Goal: Information Seeking & Learning: Learn about a topic

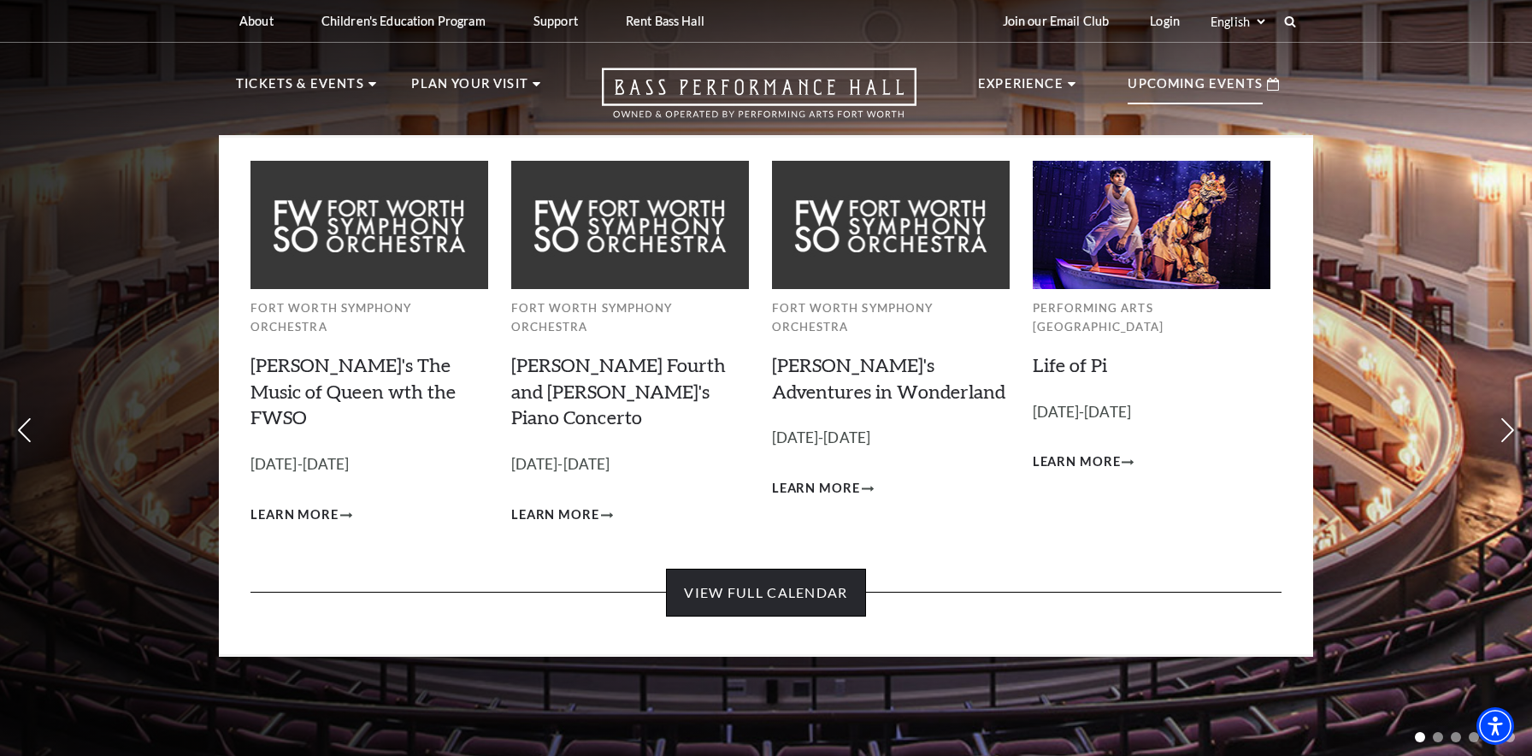
click at [805, 569] on link "View Full Calendar" at bounding box center [765, 593] width 199 height 48
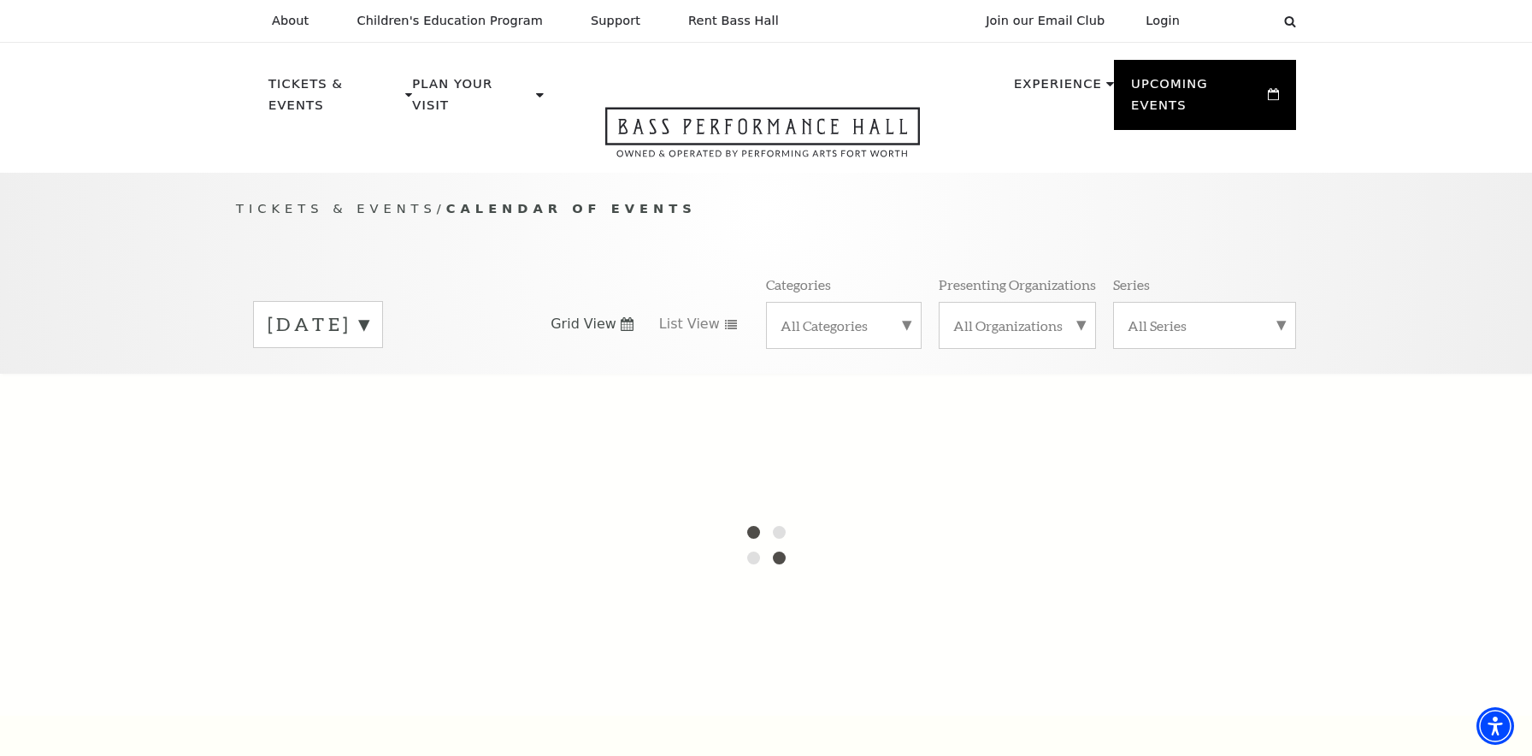
click at [371, 315] on div "August 2025" at bounding box center [318, 324] width 130 height 47
click at [368, 347] on label "September 2025" at bounding box center [318, 360] width 101 height 37
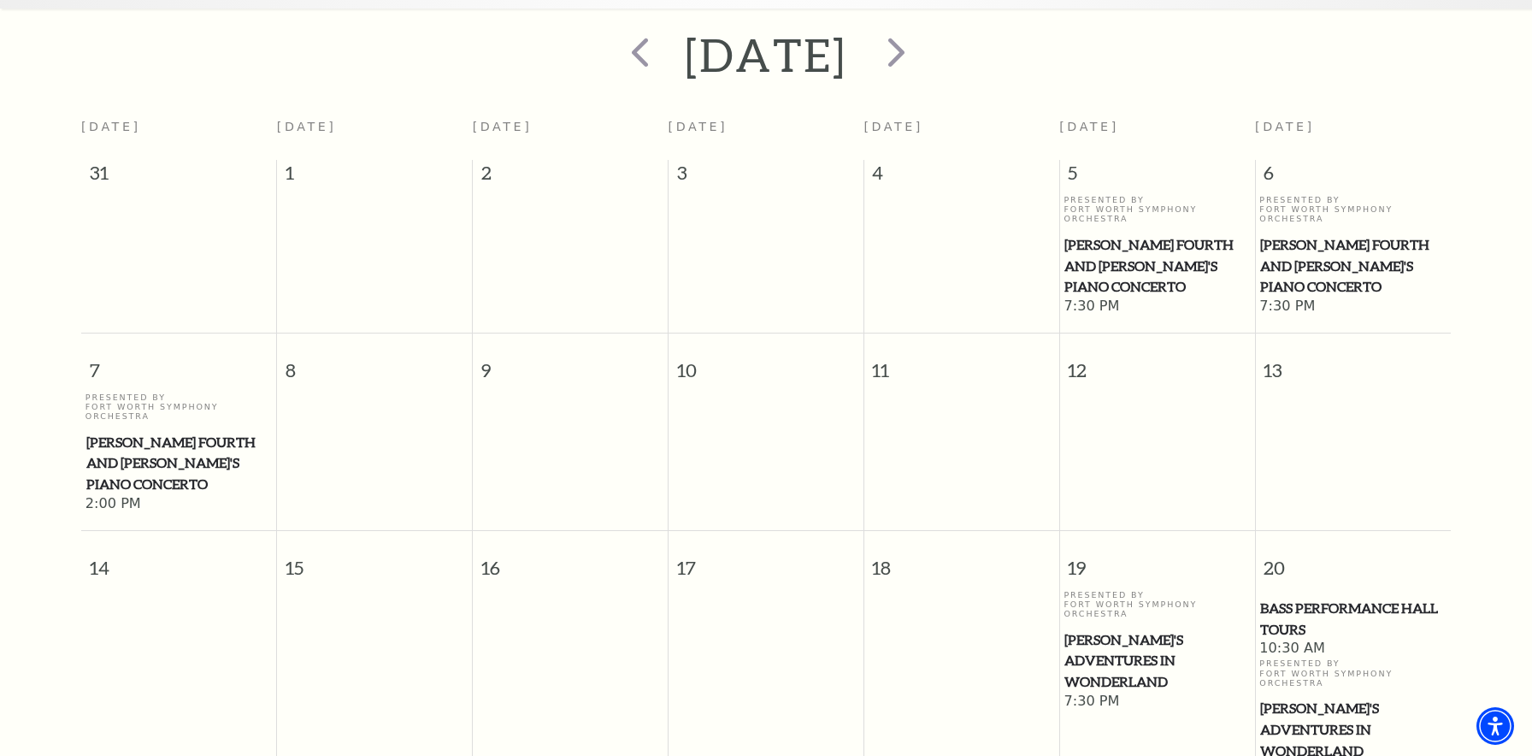
scroll to position [320, 0]
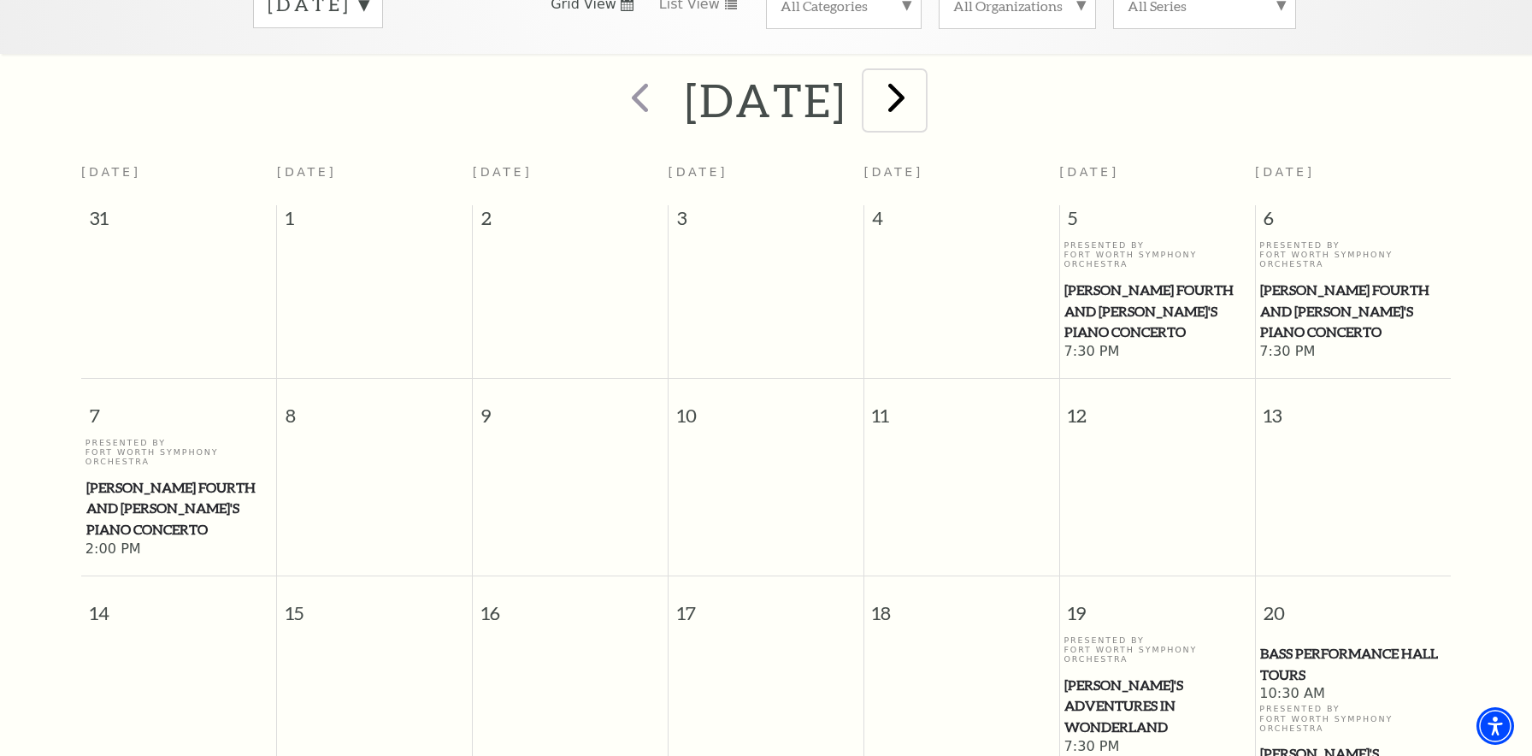
click at [921, 73] on span "next" at bounding box center [896, 97] width 49 height 49
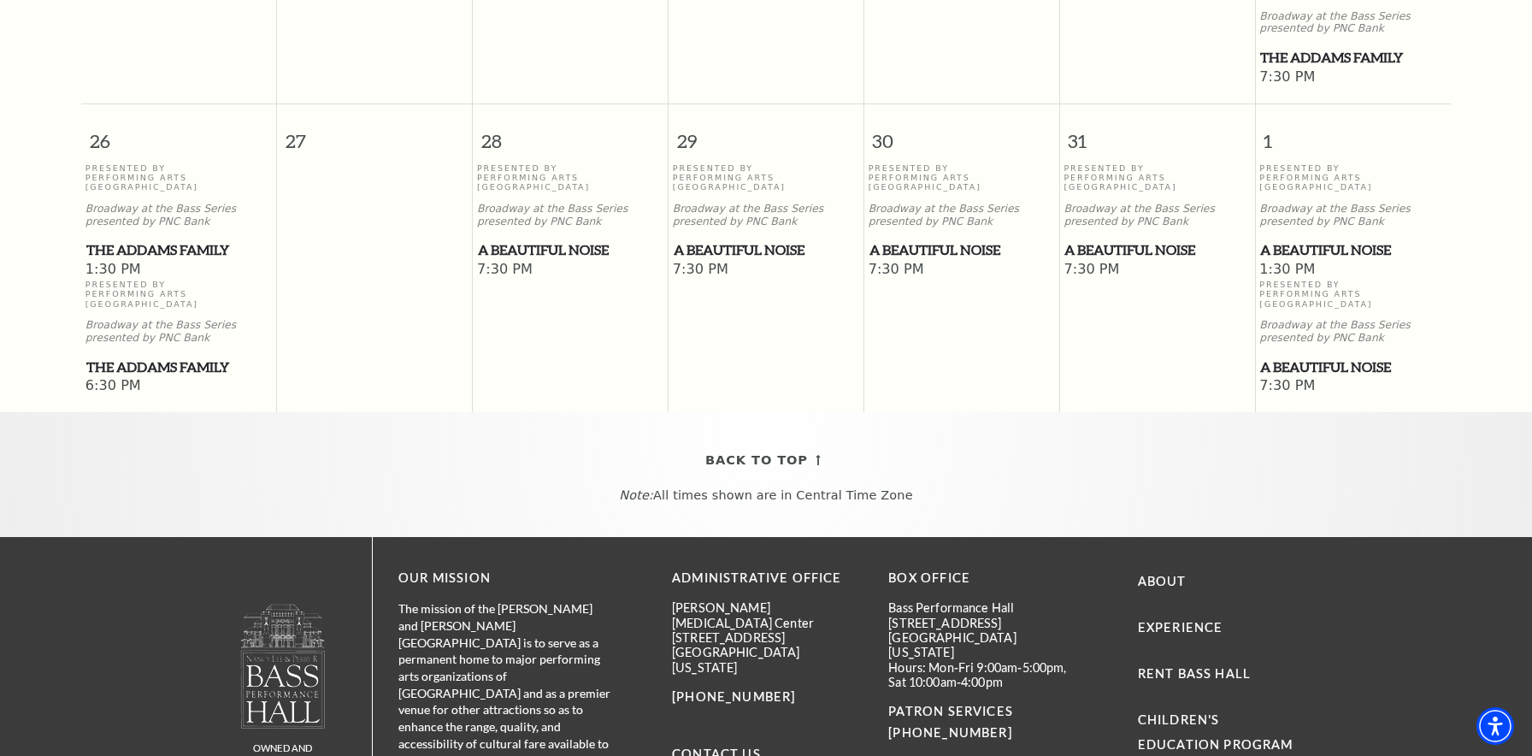
scroll to position [1561, 0]
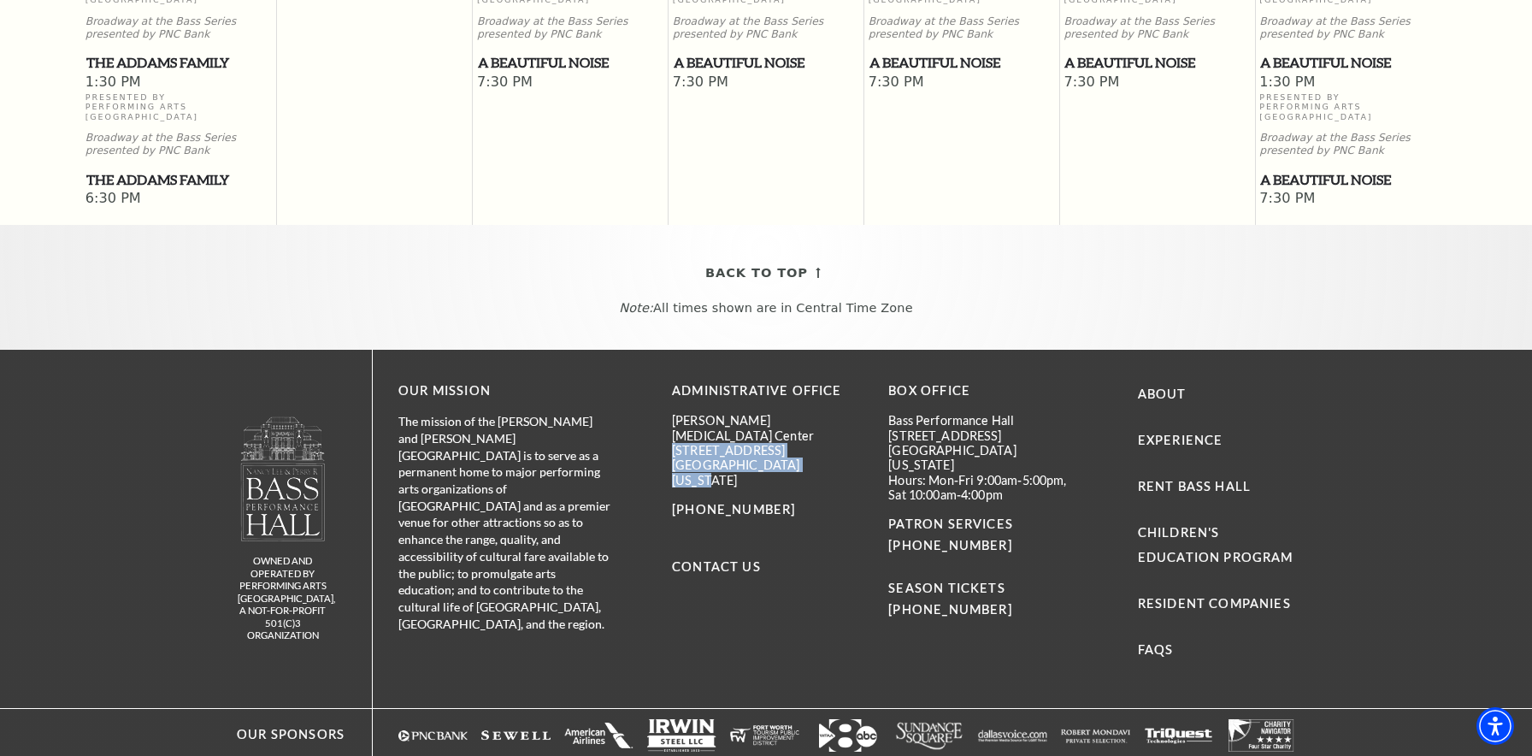
drag, startPoint x: 809, startPoint y: 362, endPoint x: 669, endPoint y: 345, distance: 141.1
click at [669, 350] on div "OUR MISSION The mission of the Nancy Lee and Perry R Bass Performance Hall is t…" at bounding box center [843, 528] width 940 height 357
copy div "330 East 4th Street, Suite 300 Fort Worth, Texas 76102"
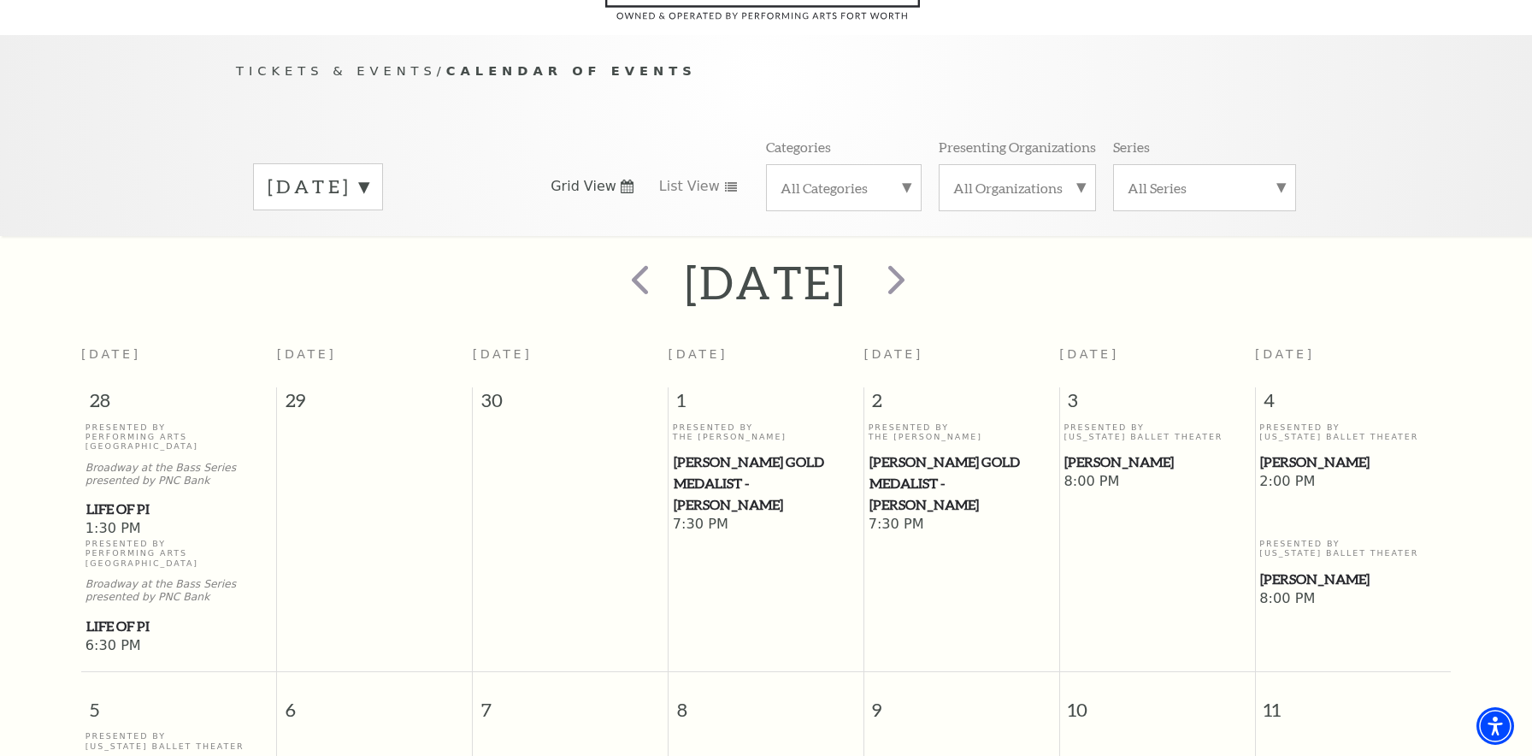
scroll to position [0, 0]
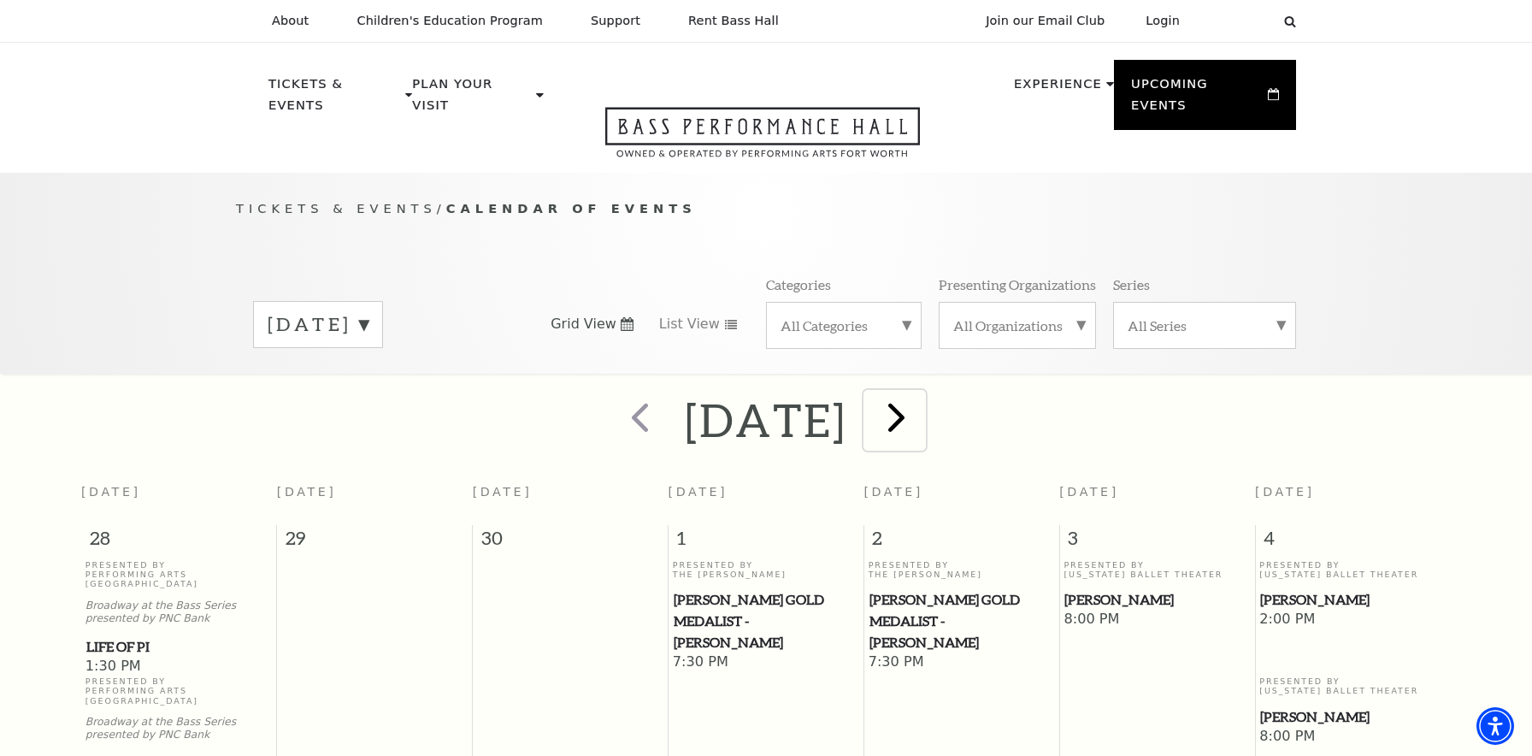
click at [921, 393] on span "next" at bounding box center [896, 416] width 49 height 49
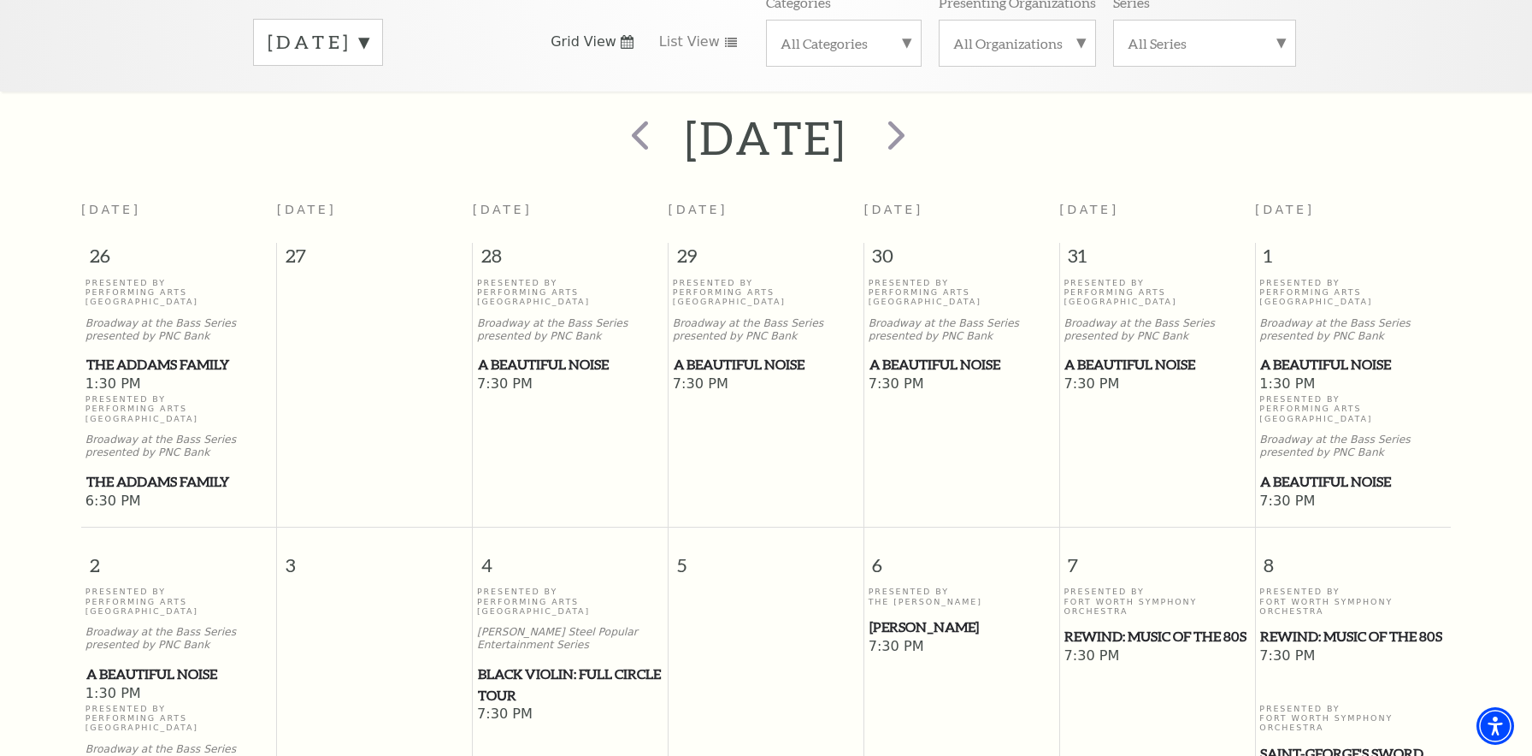
scroll to position [143, 0]
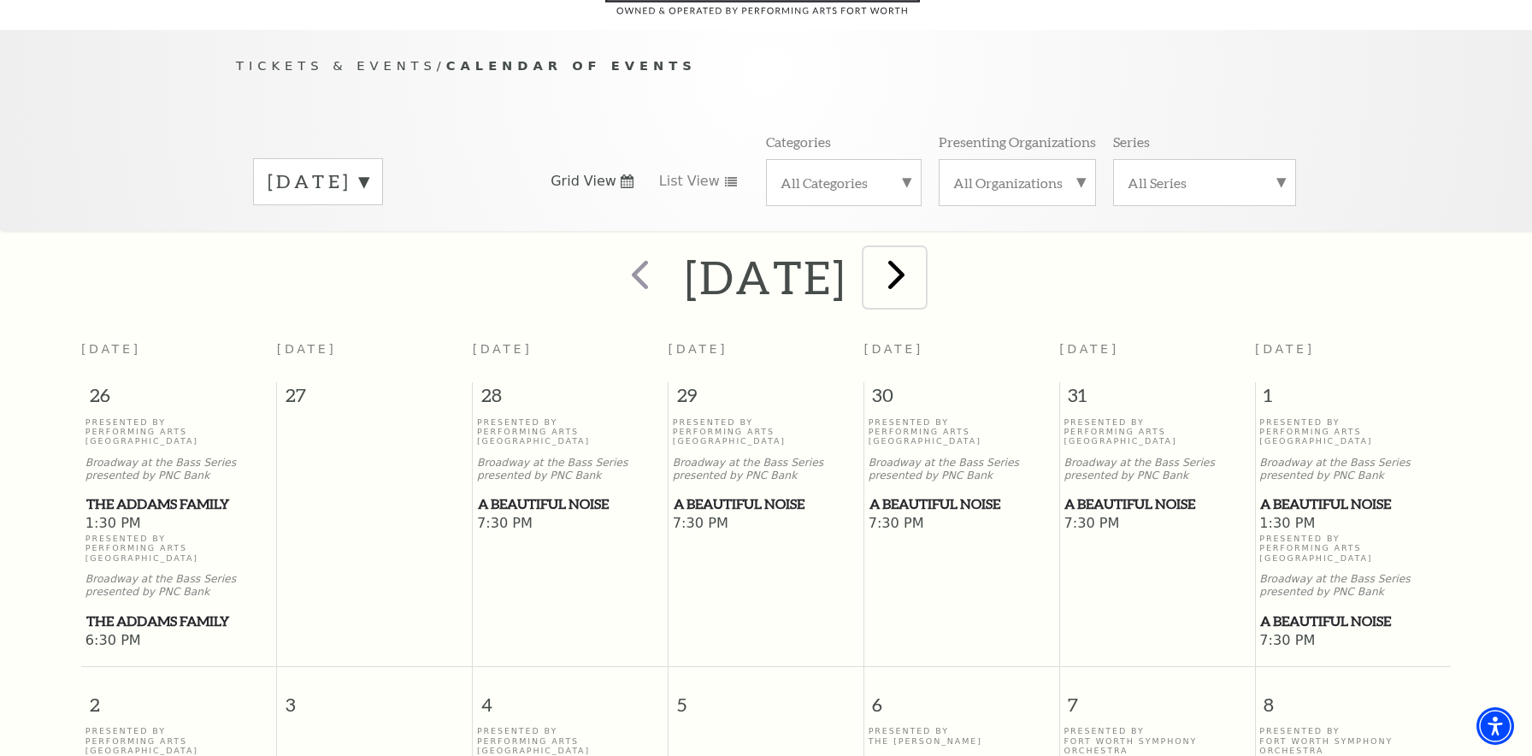
click at [921, 253] on span "next" at bounding box center [896, 274] width 49 height 49
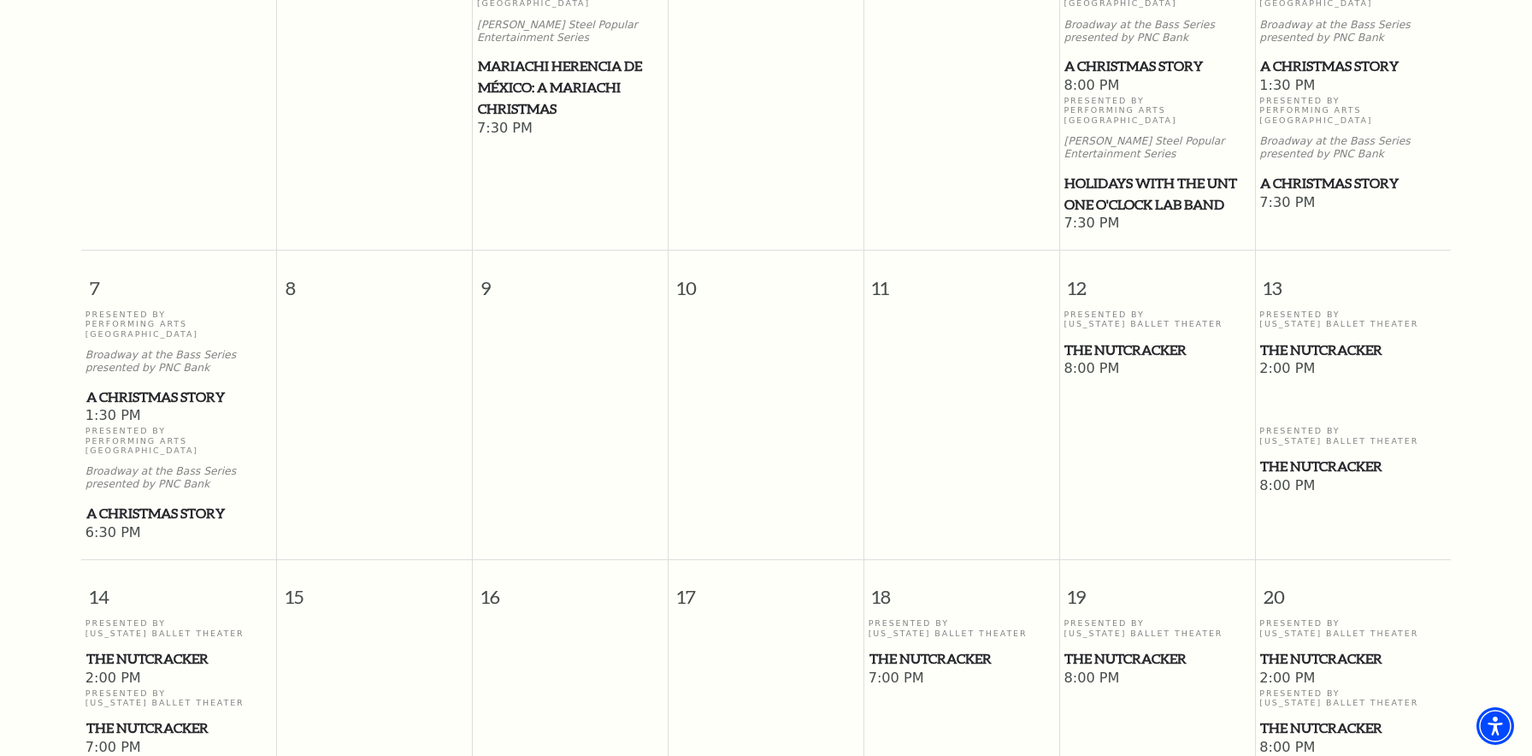
scroll to position [583, 0]
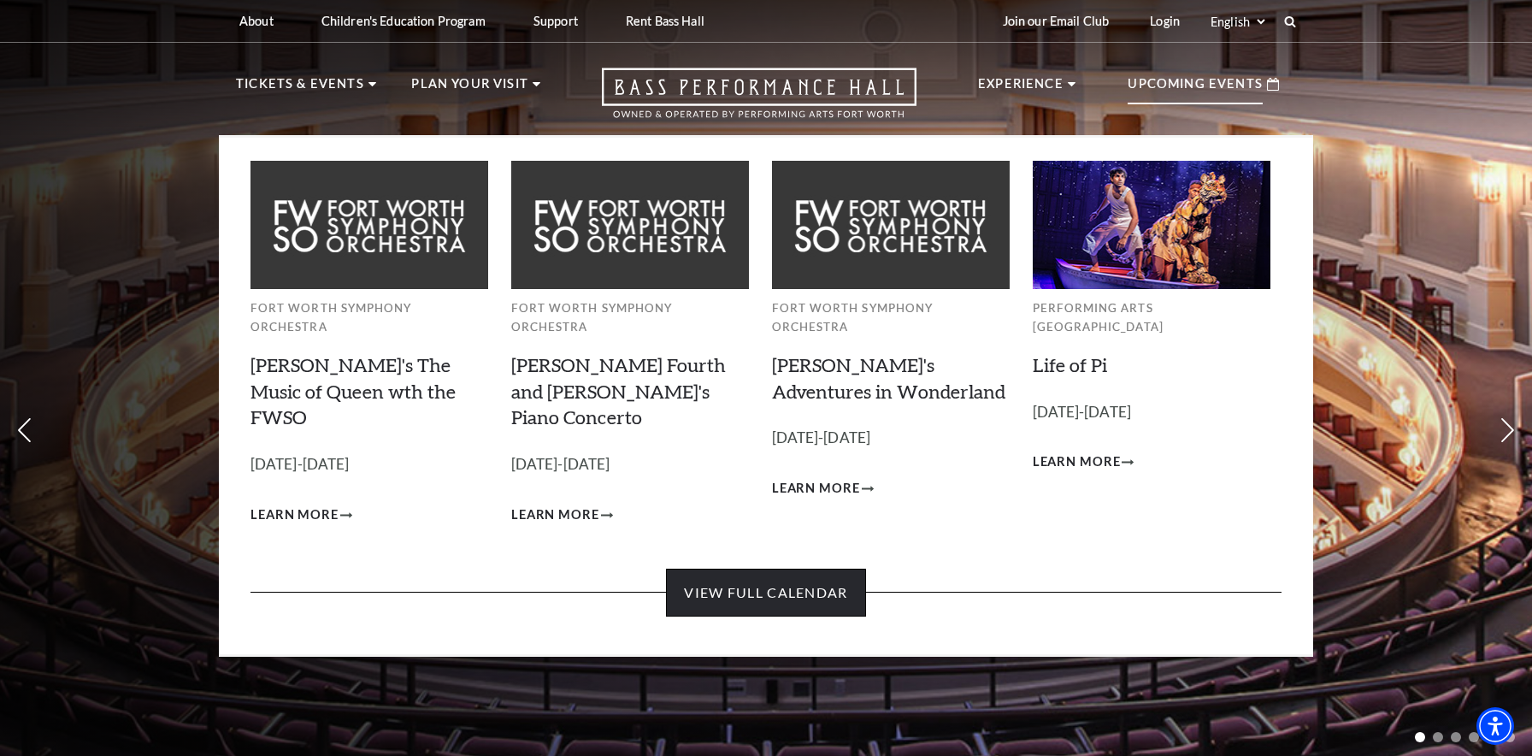
click at [765, 569] on link "View Full Calendar" at bounding box center [765, 593] width 199 height 48
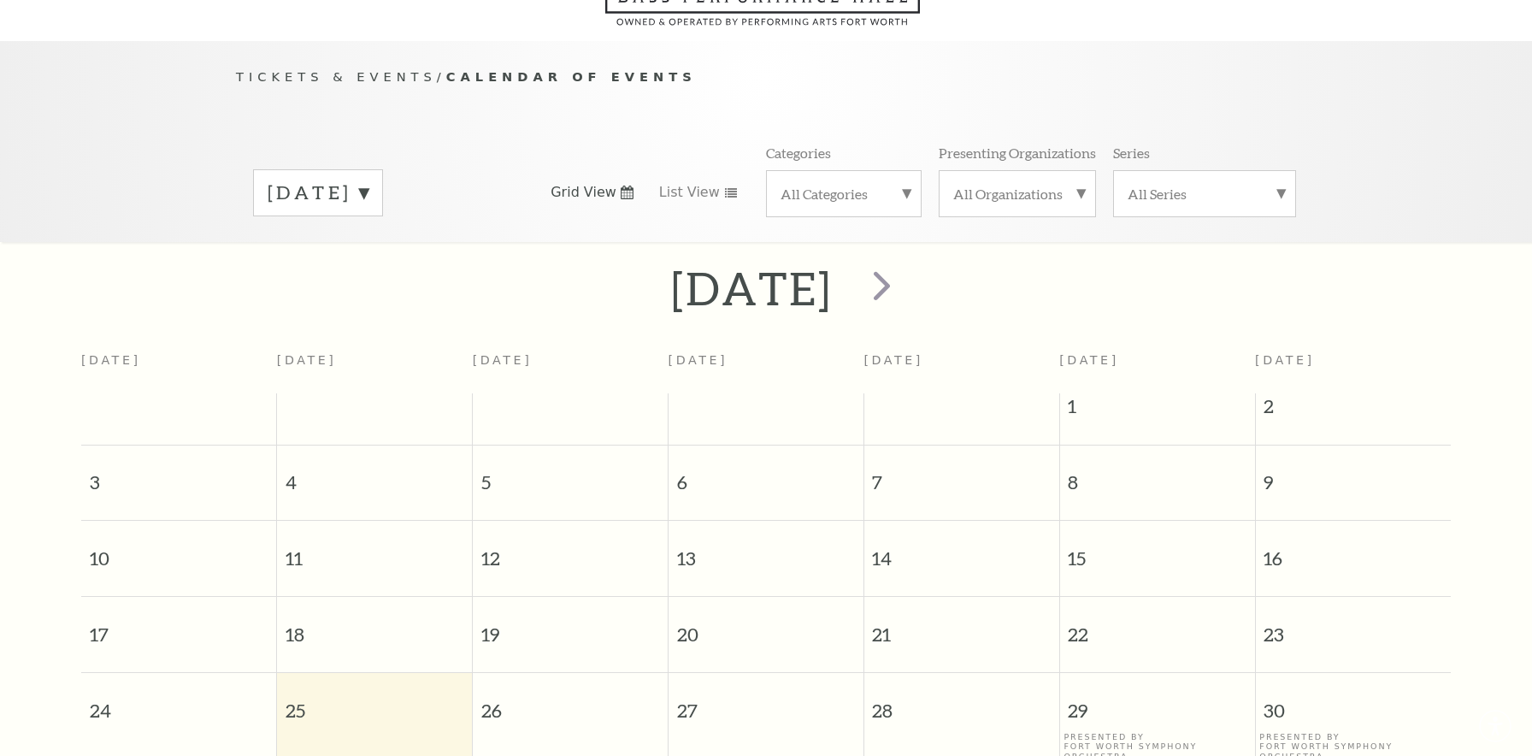
scroll to position [151, 0]
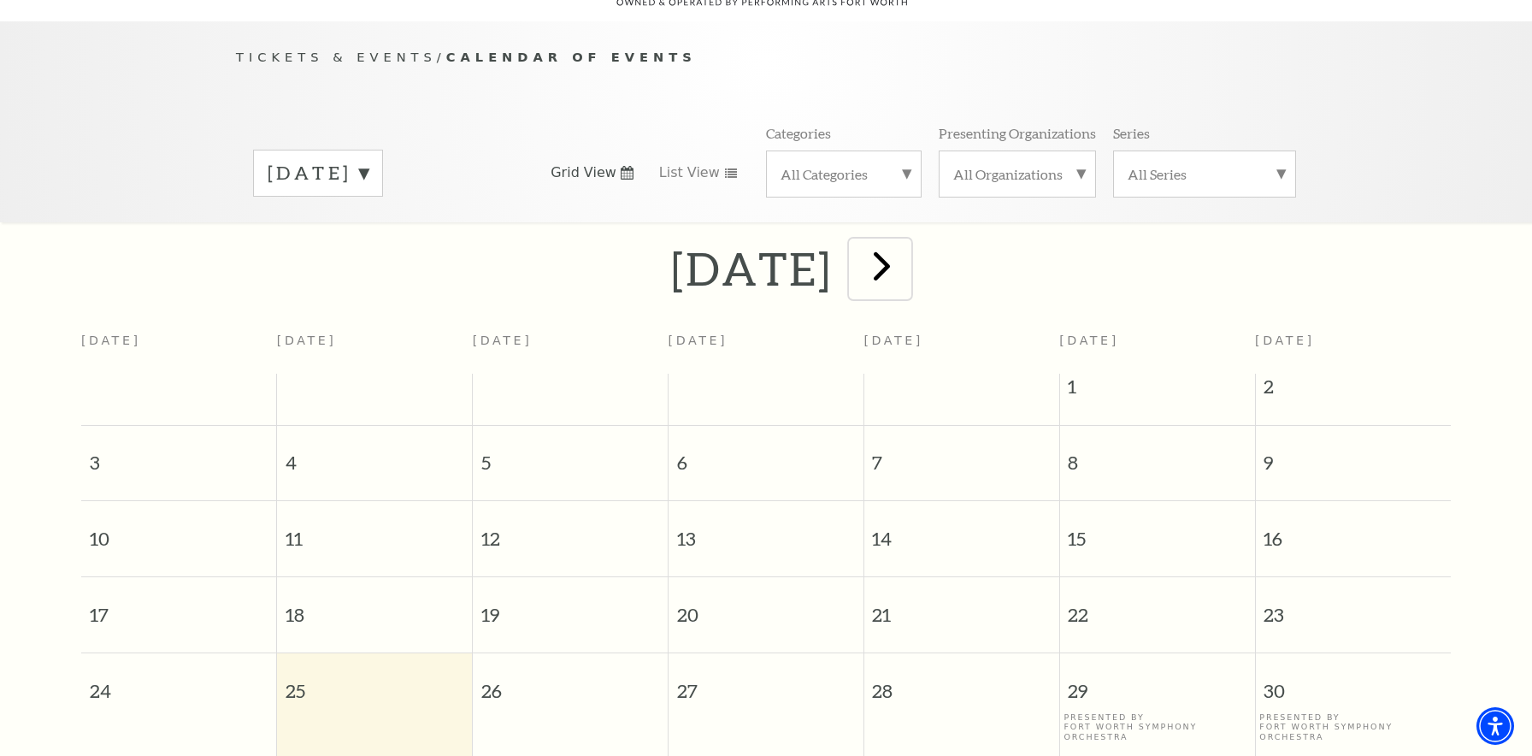
click at [906, 241] on span "next" at bounding box center [881, 265] width 49 height 49
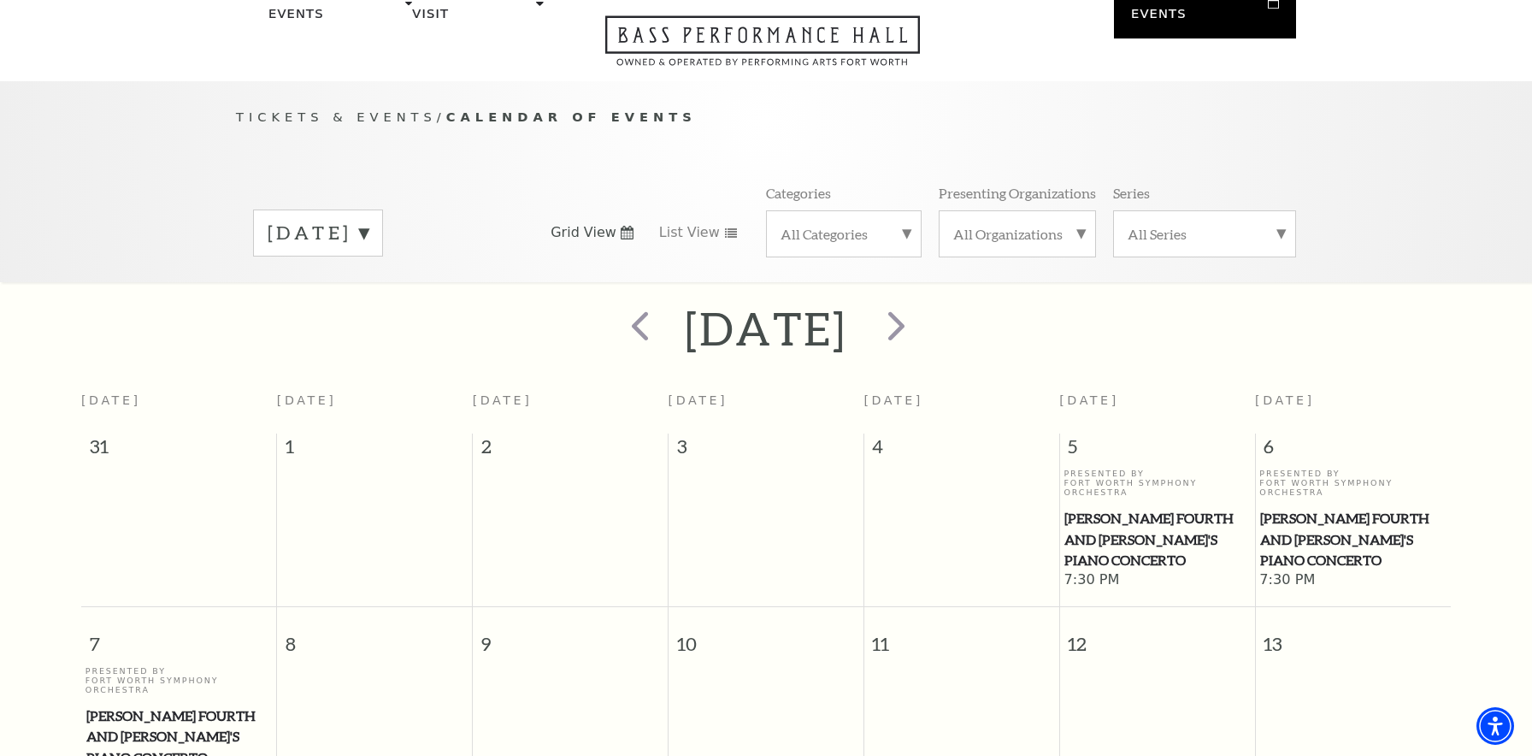
scroll to position [0, 0]
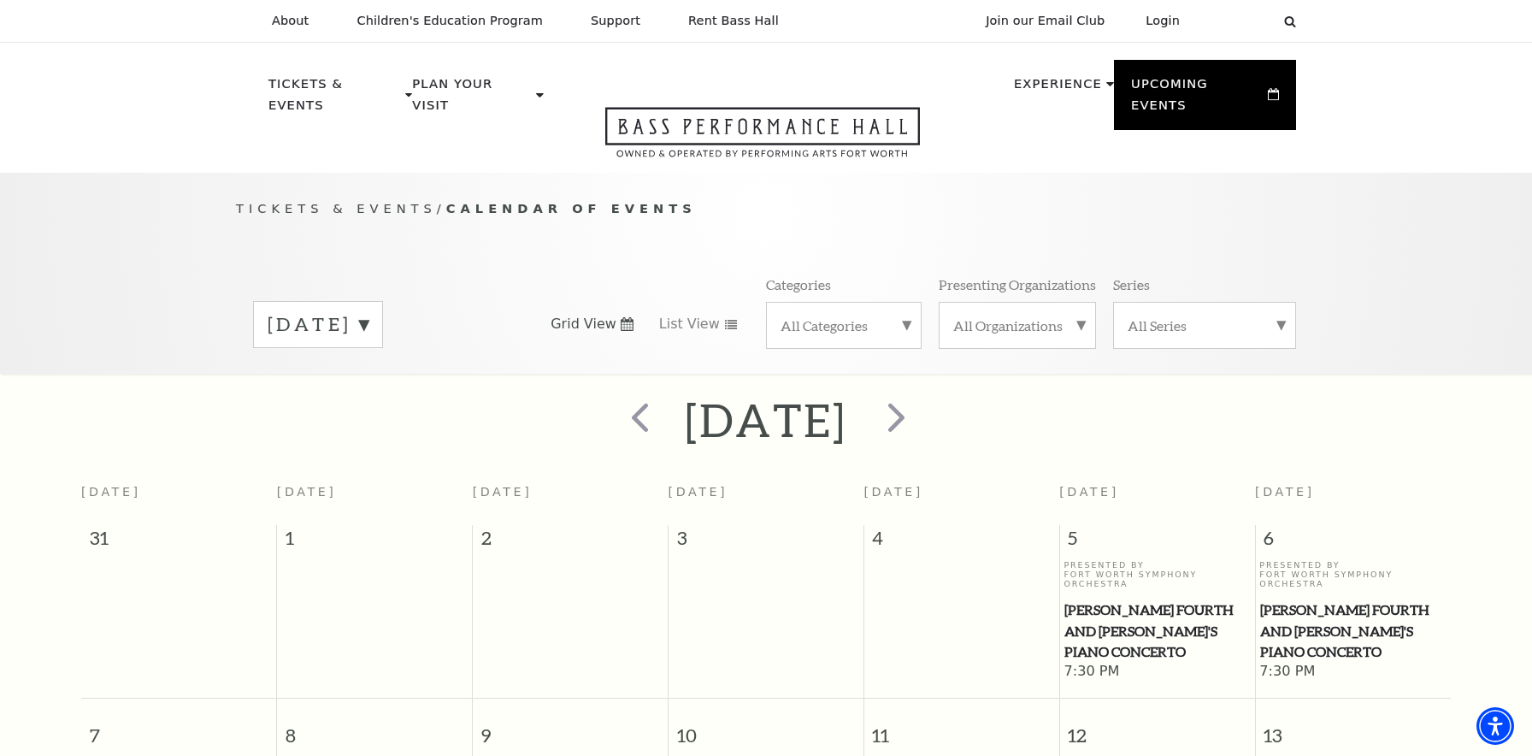
click at [368, 311] on label "September 2025" at bounding box center [318, 324] width 101 height 27
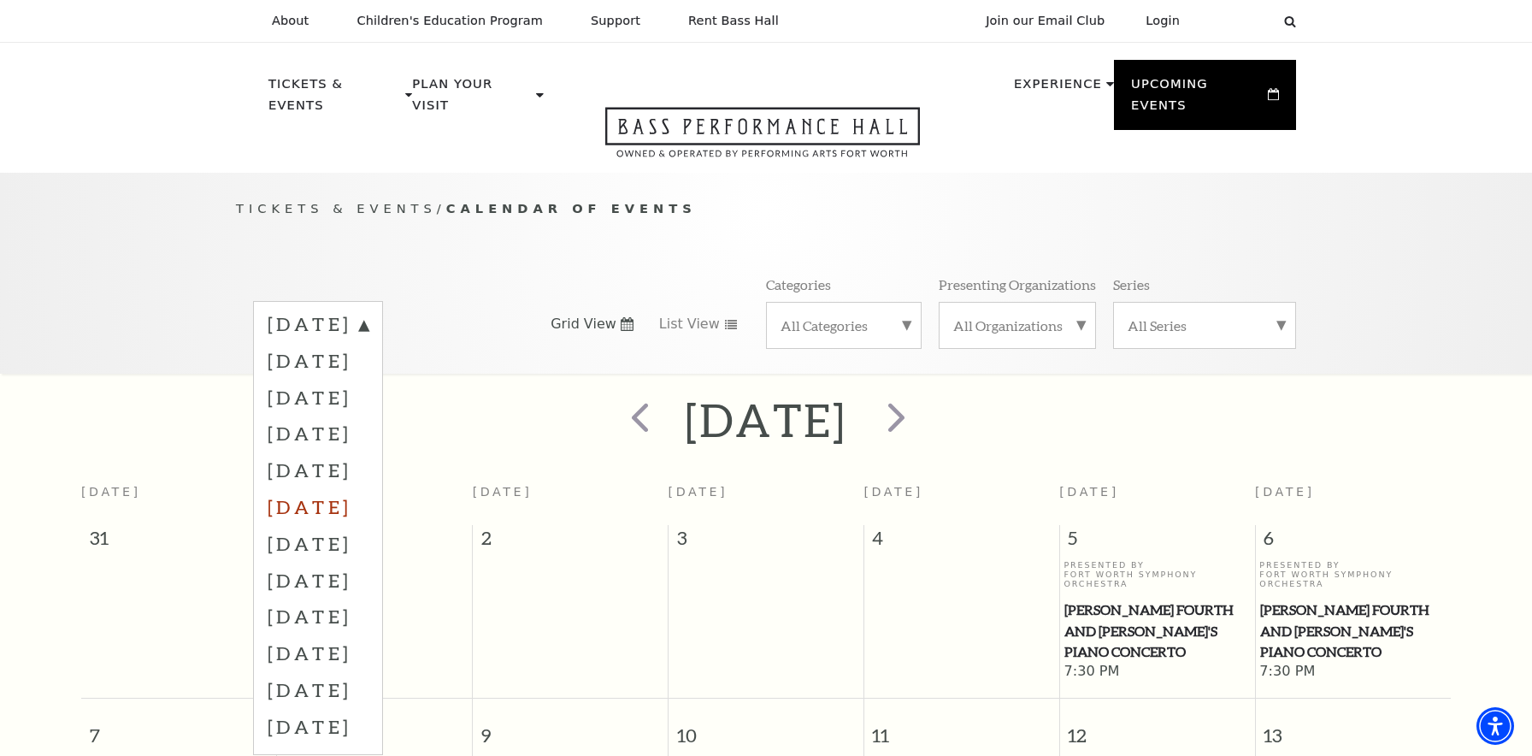
click at [368, 488] on label "January 2026" at bounding box center [318, 506] width 101 height 37
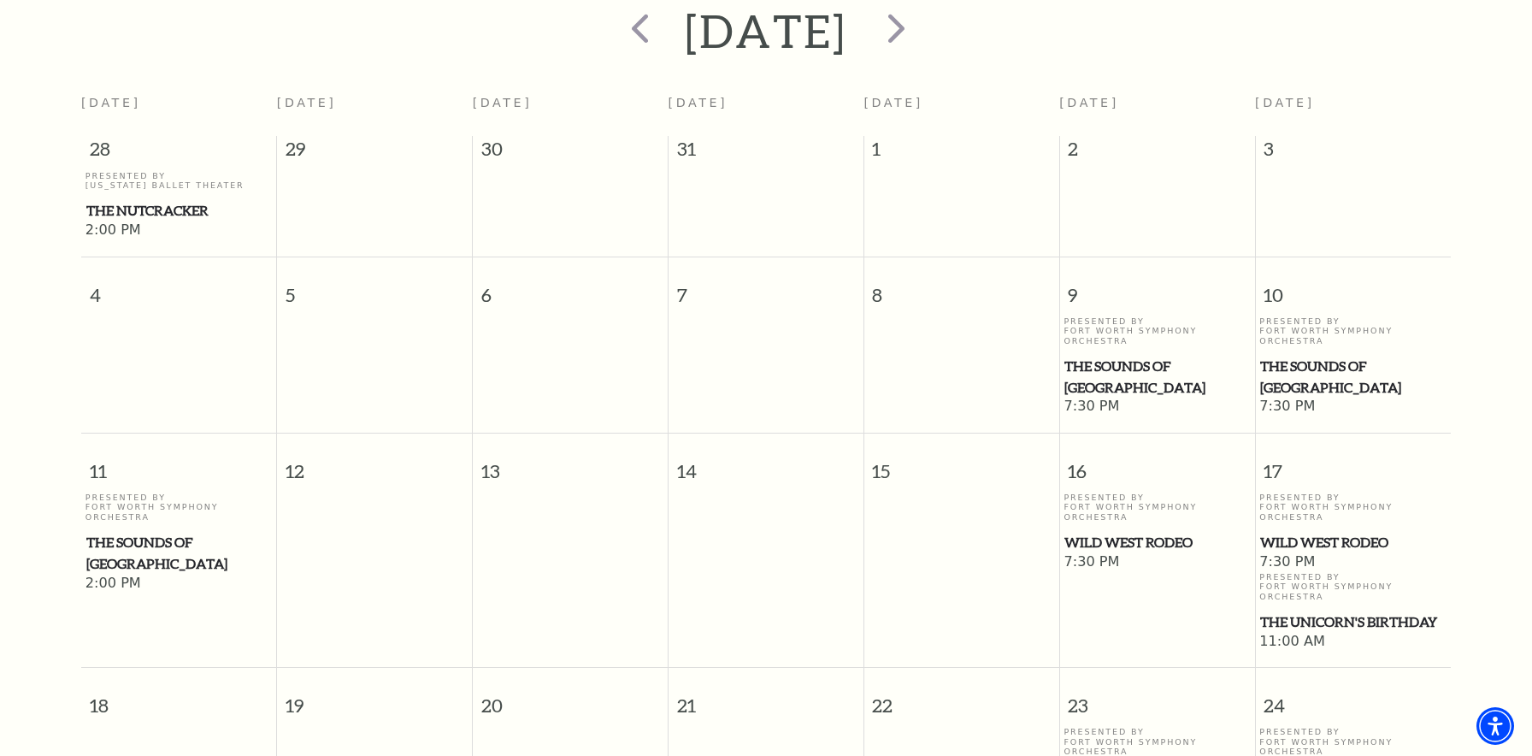
scroll to position [382, 0]
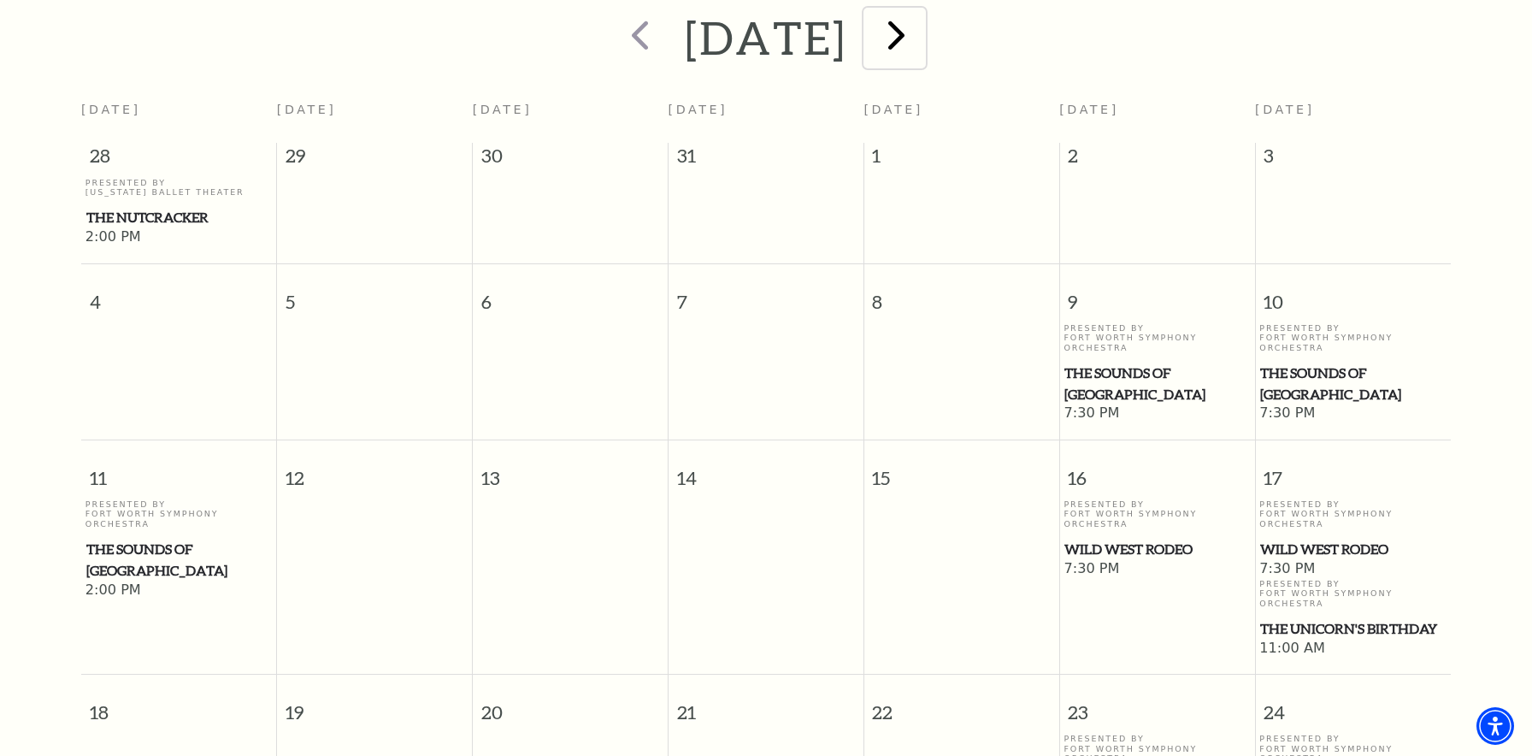
click at [921, 30] on span "next" at bounding box center [896, 34] width 49 height 49
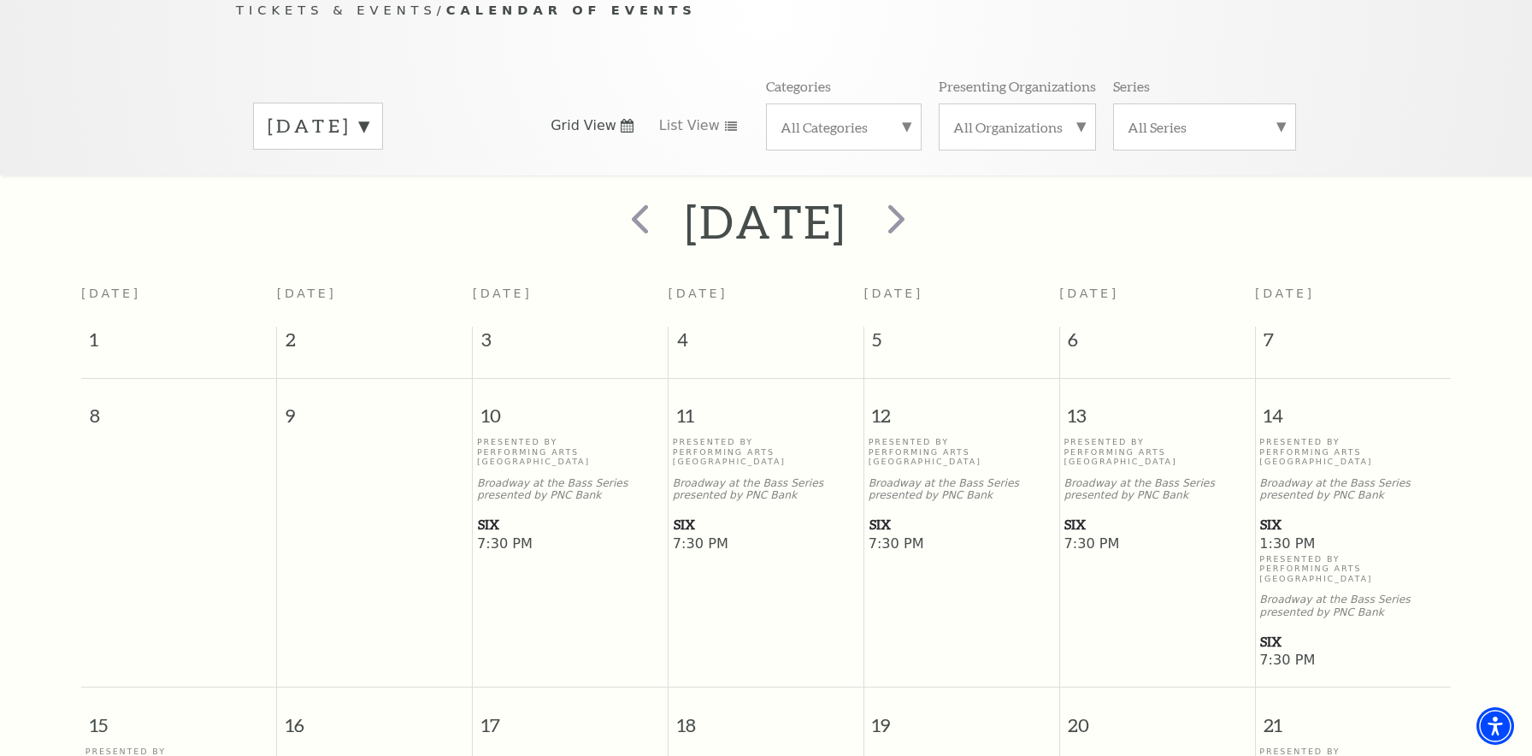
scroll to position [151, 0]
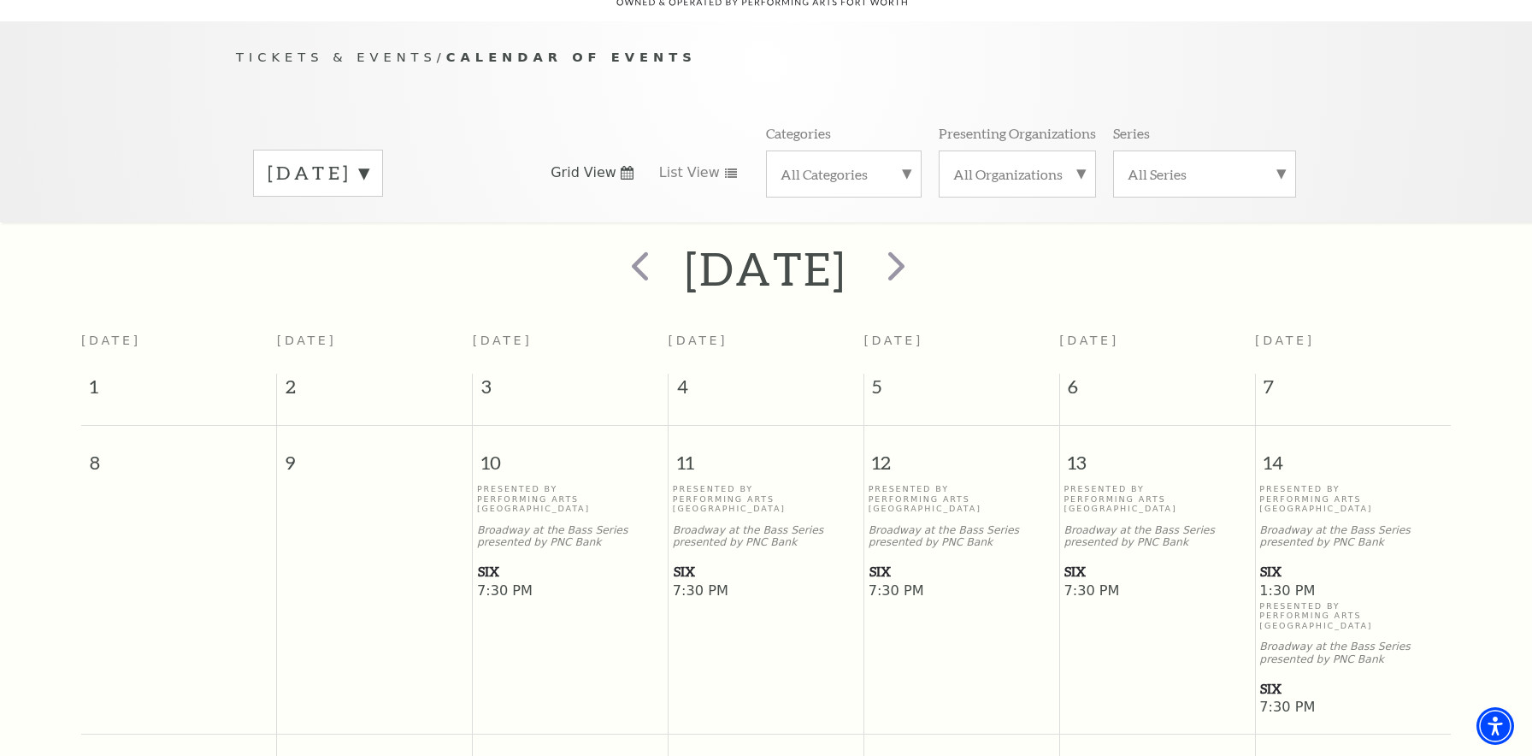
click at [368, 160] on label "February 2026" at bounding box center [318, 173] width 101 height 27
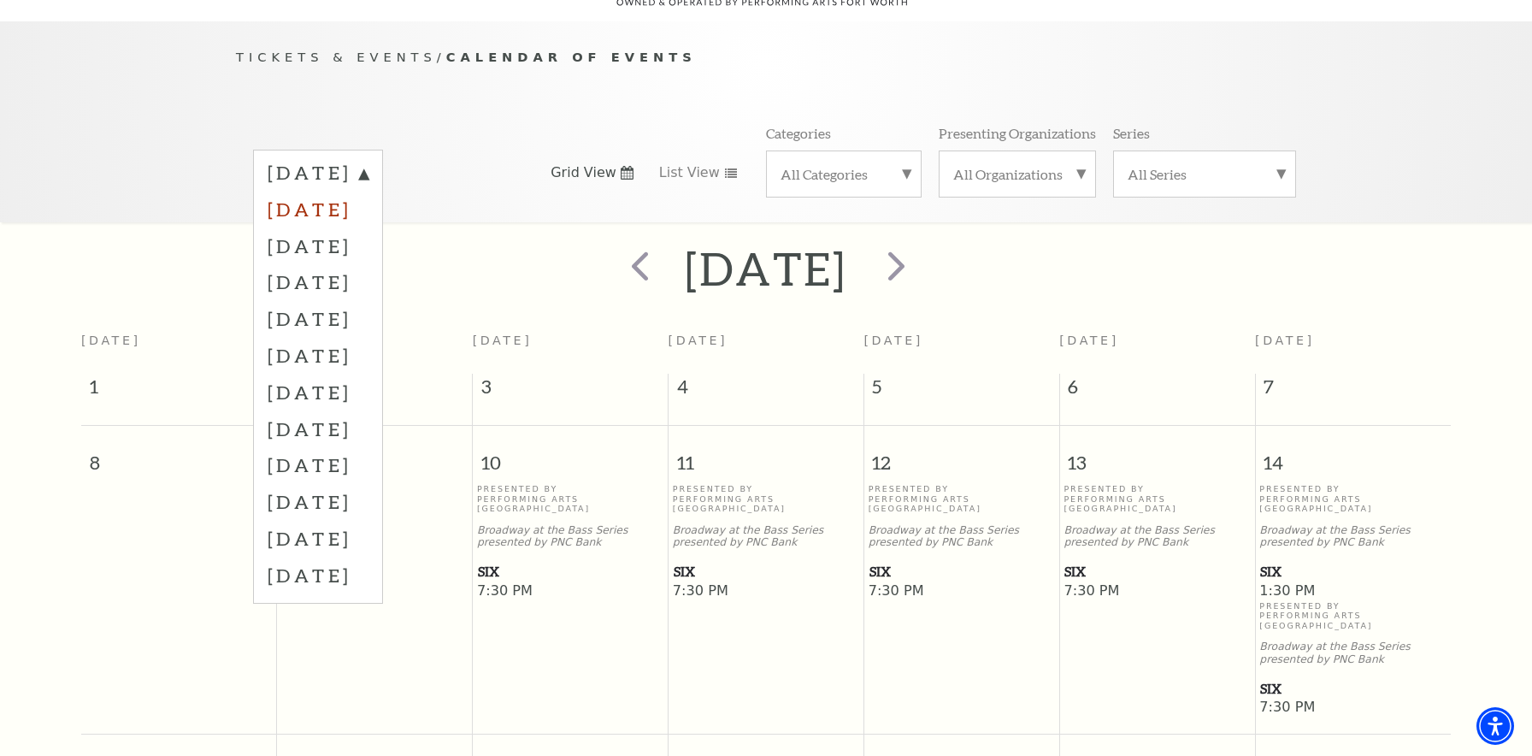
click at [368, 191] on label "September 2025" at bounding box center [318, 209] width 101 height 37
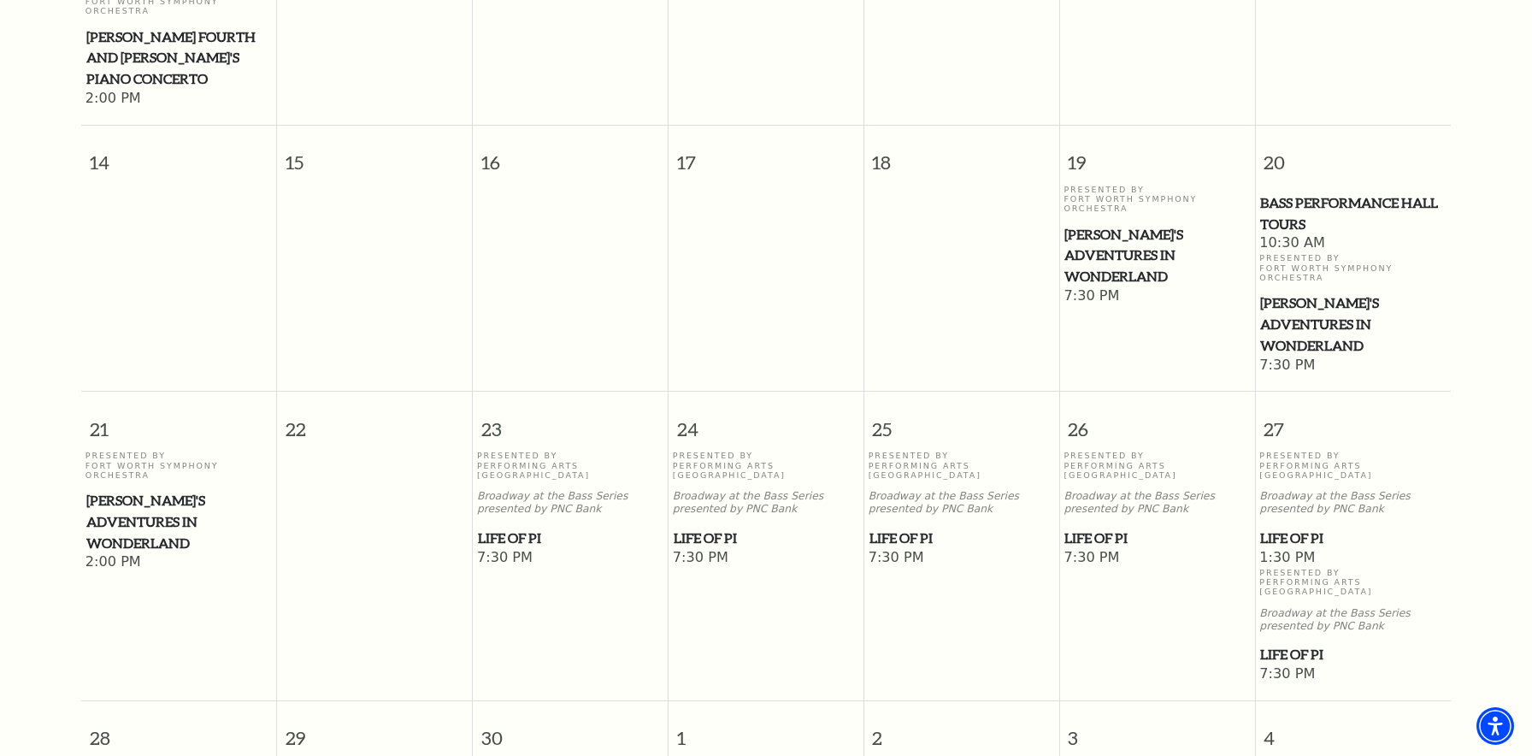
scroll to position [784, 0]
